Goal: Find specific page/section: Find specific page/section

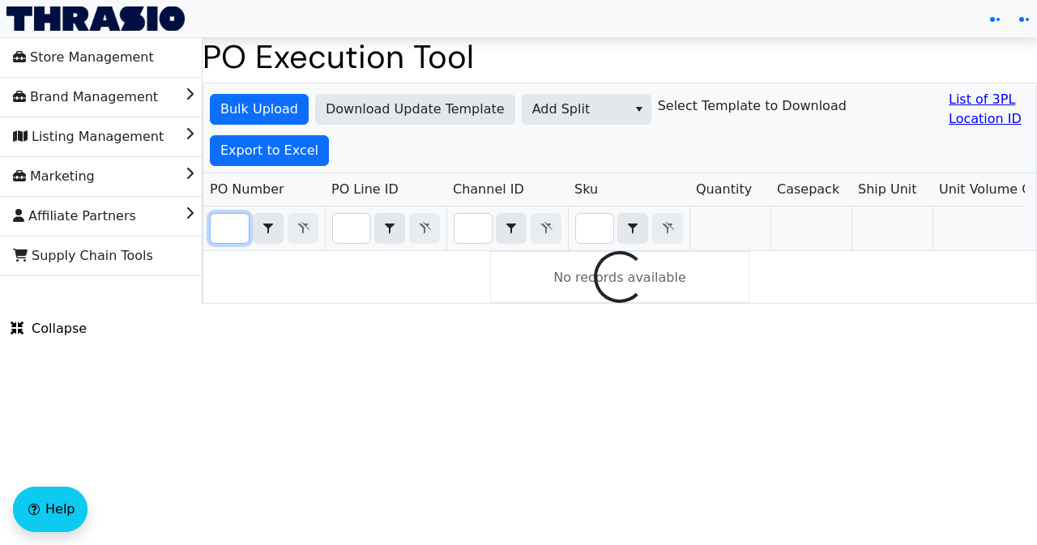
click at [237, 228] on input "Filter" at bounding box center [230, 228] width 38 height 29
paste input "PO67062"
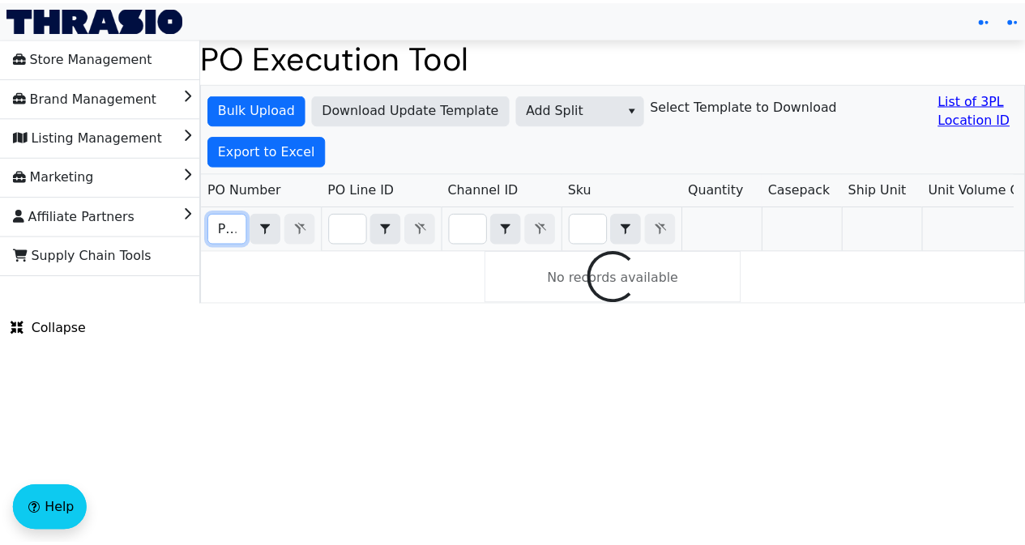
scroll to position [0, 36]
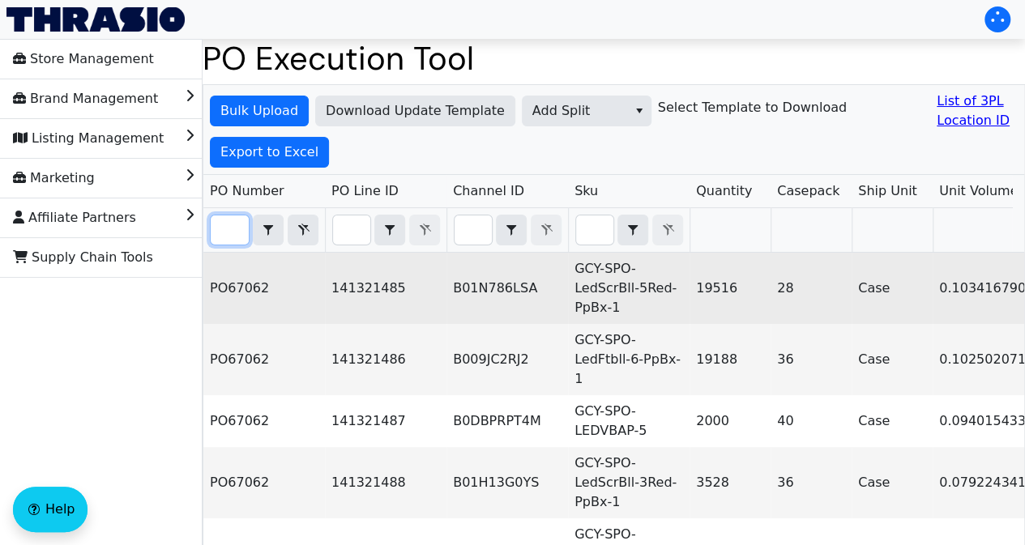
type input "PO67062"
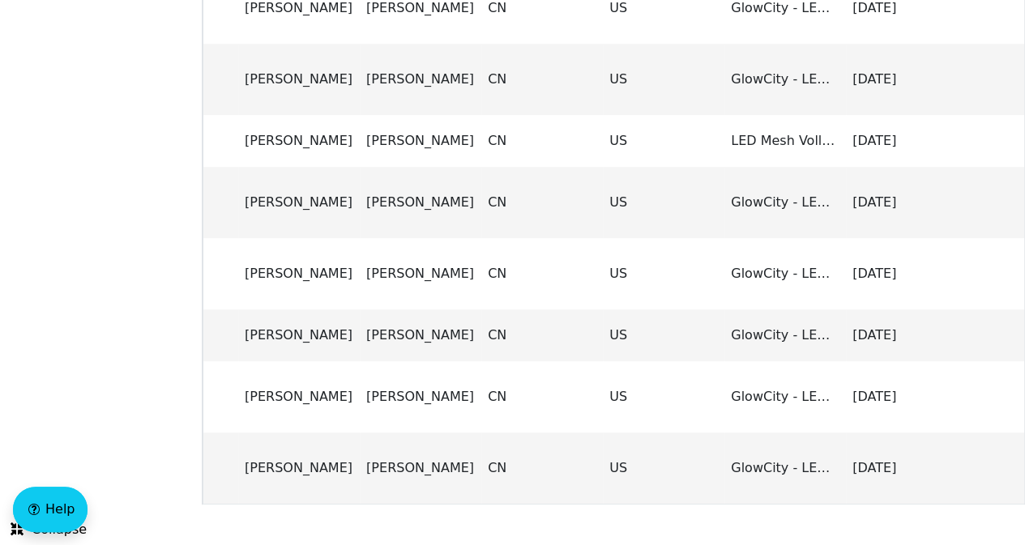
scroll to position [0, 0]
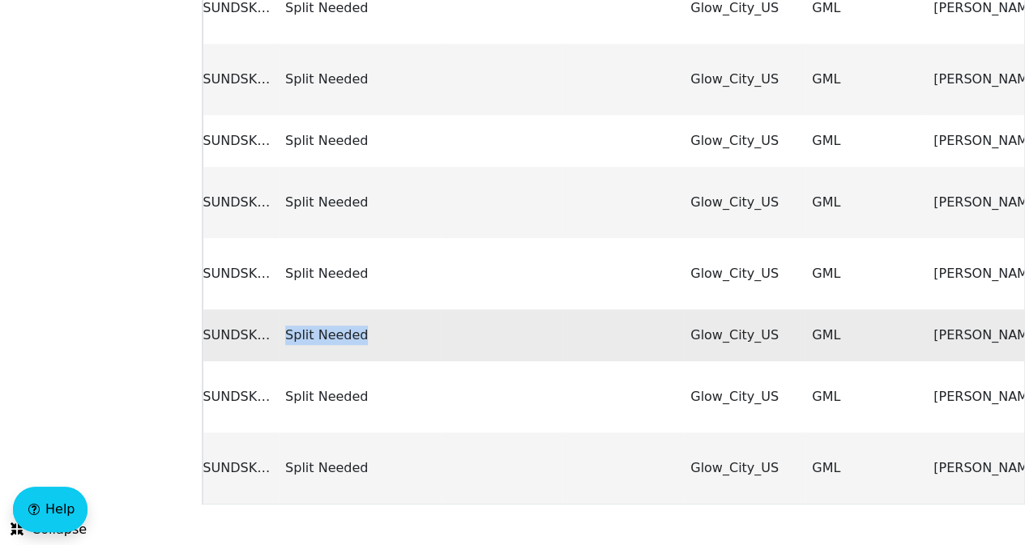
drag, startPoint x: 284, startPoint y: 325, endPoint x: 370, endPoint y: 319, distance: 86.1
click at [370, 319] on td "Split Needed" at bounding box center [360, 336] width 162 height 52
copy td "Split Needed"
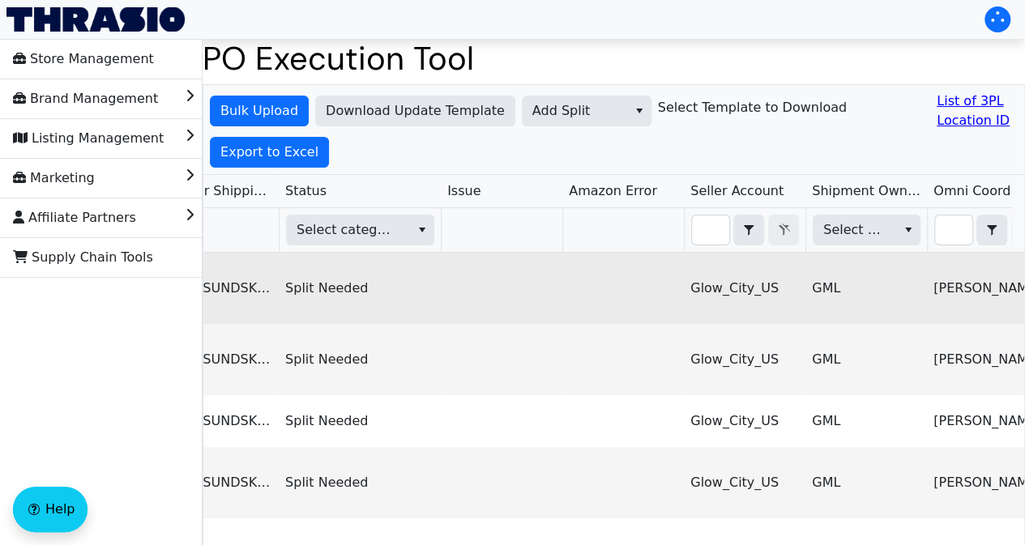
click at [378, 295] on td "Split Needed" at bounding box center [360, 288] width 162 height 71
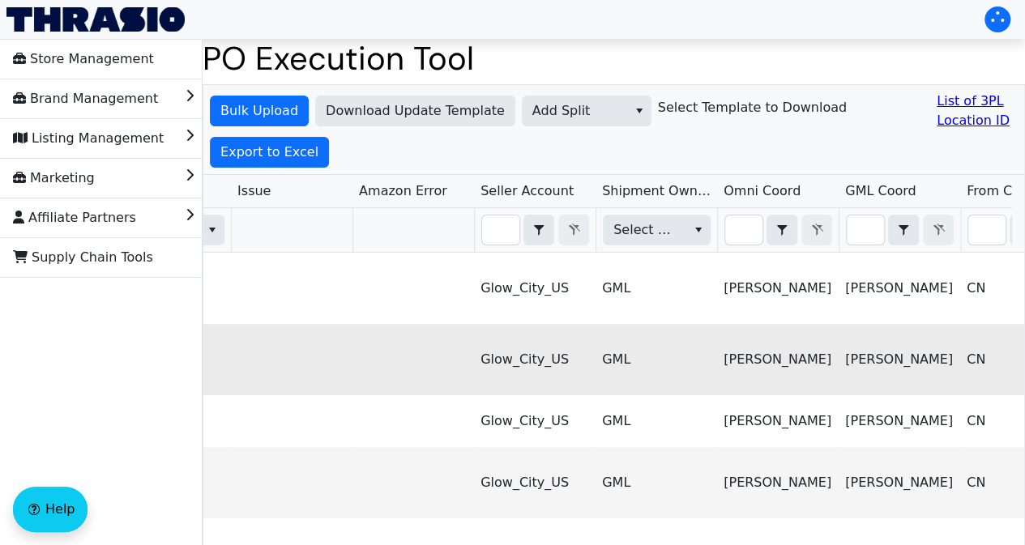
scroll to position [0, 2149]
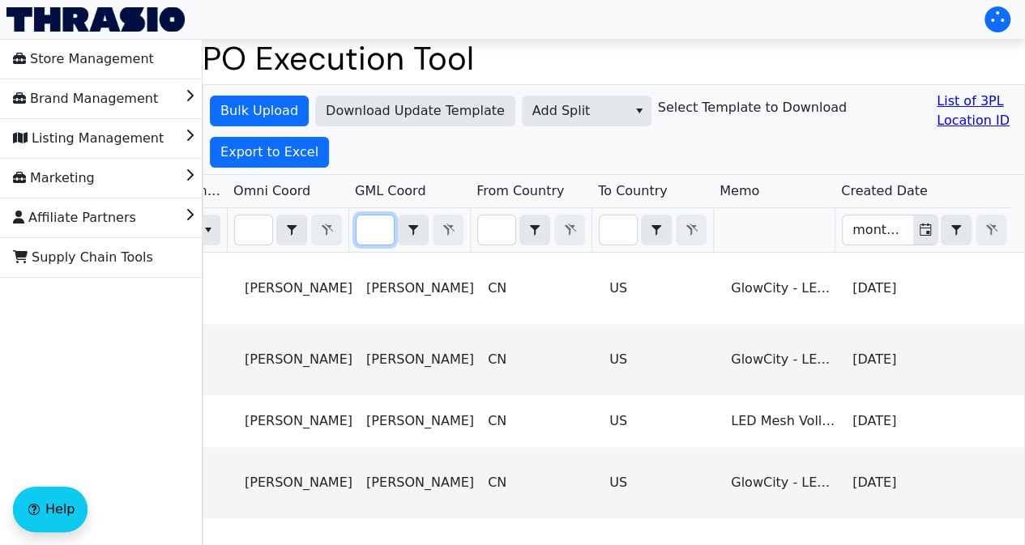
click at [373, 236] on input "Filter" at bounding box center [375, 230] width 37 height 29
type input "Ariel"
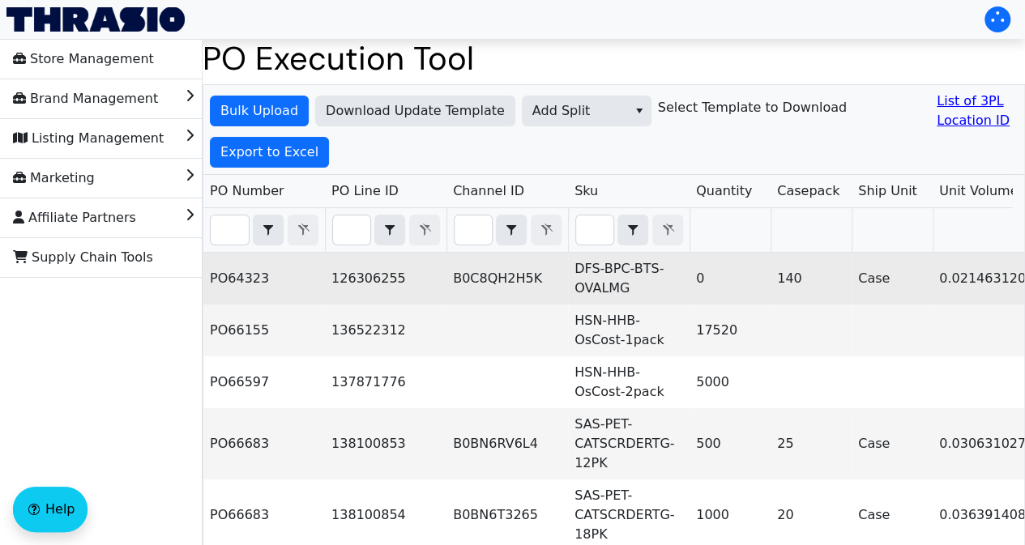
click at [510, 294] on td "B0C8QH2H5K" at bounding box center [508, 279] width 122 height 52
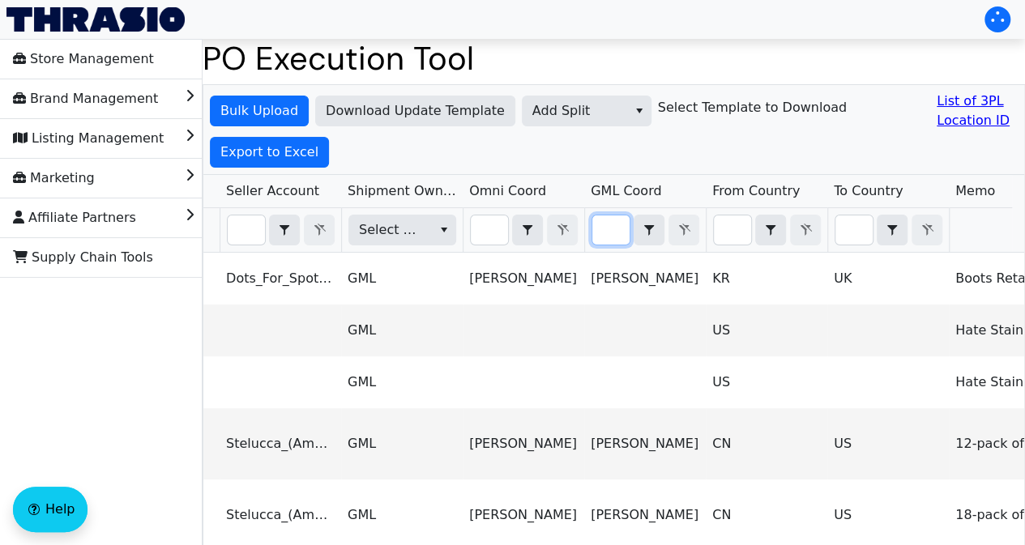
click at [605, 232] on input "Filter" at bounding box center [610, 230] width 37 height 29
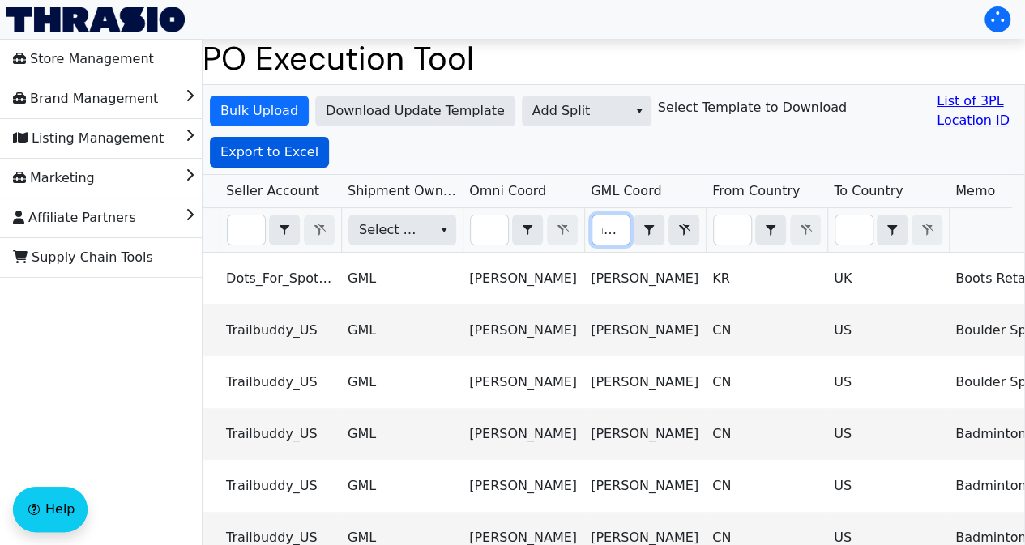
type input "ariel"
click at [300, 139] on button "Export to Excel" at bounding box center [269, 152] width 119 height 31
